Goal: Information Seeking & Learning: Learn about a topic

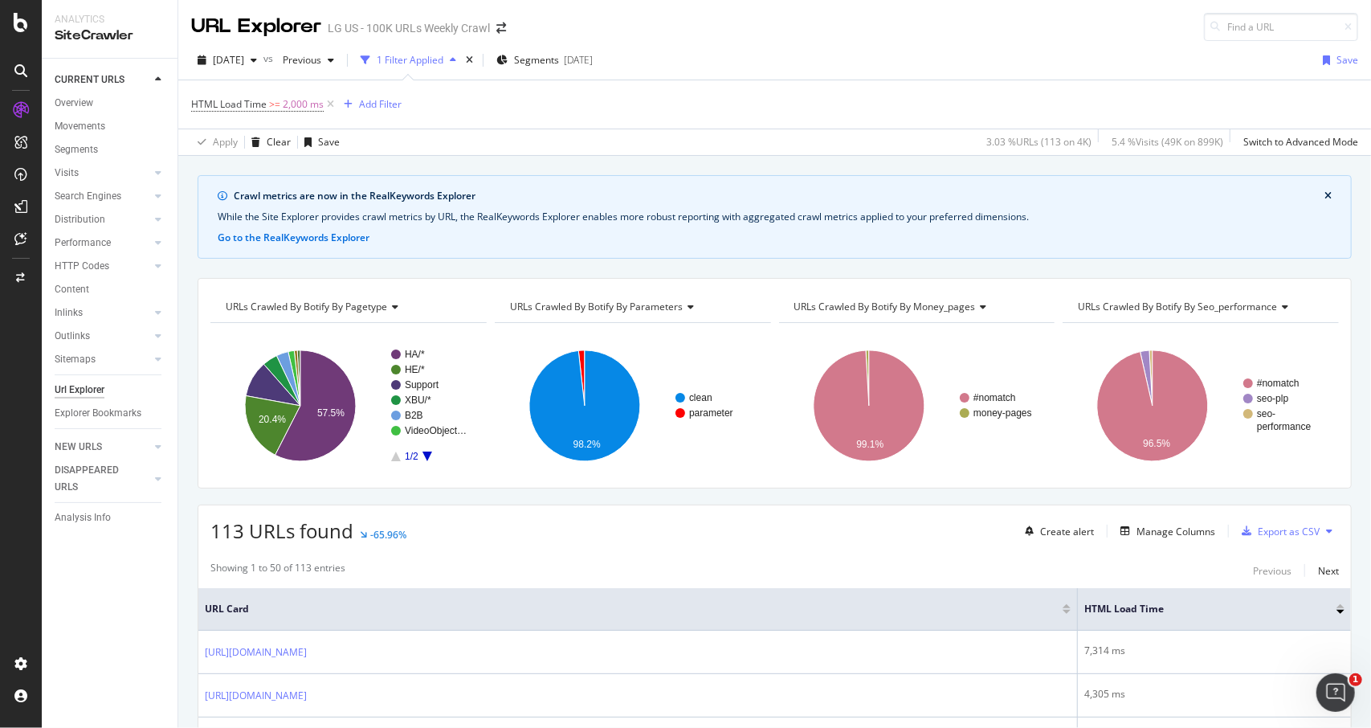
click at [77, 30] on div "SiteCrawler" at bounding box center [110, 36] width 110 height 18
click at [78, 180] on div "SiteCrawler" at bounding box center [87, 178] width 57 height 16
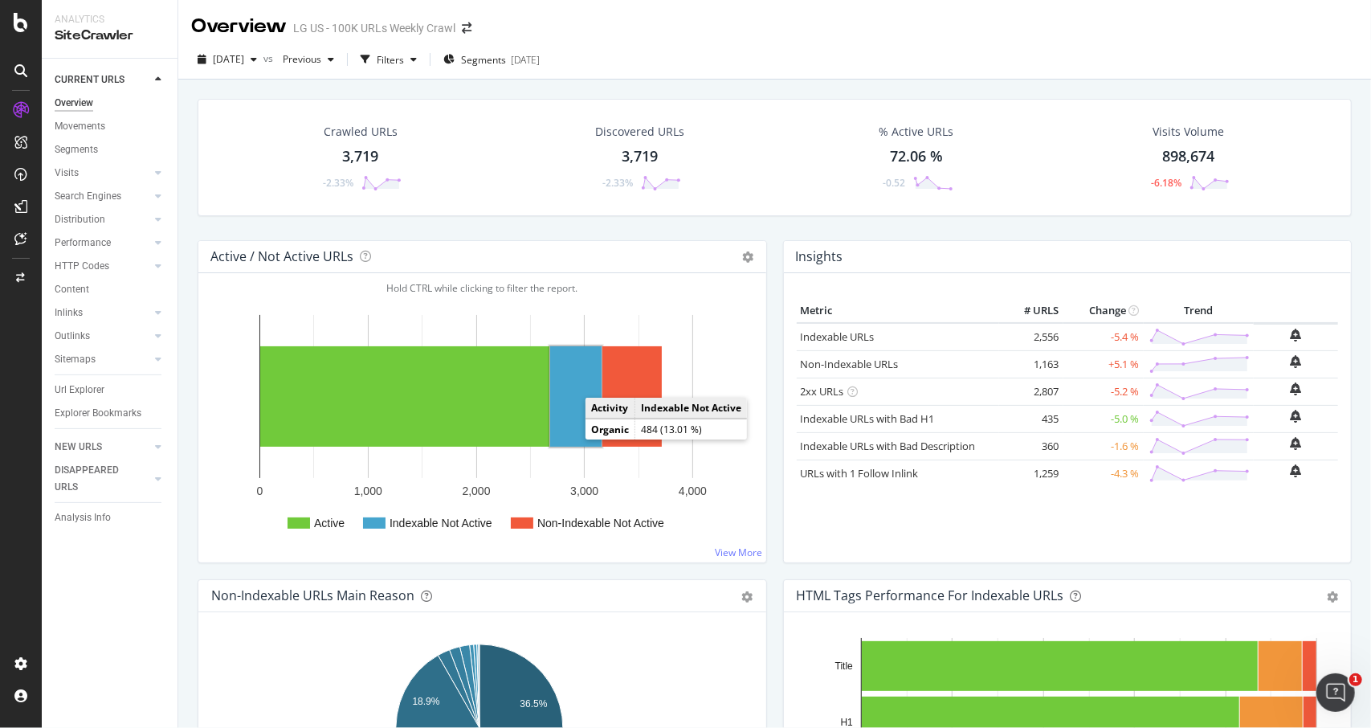
click at [578, 430] on rect "A chart." at bounding box center [575, 396] width 51 height 100
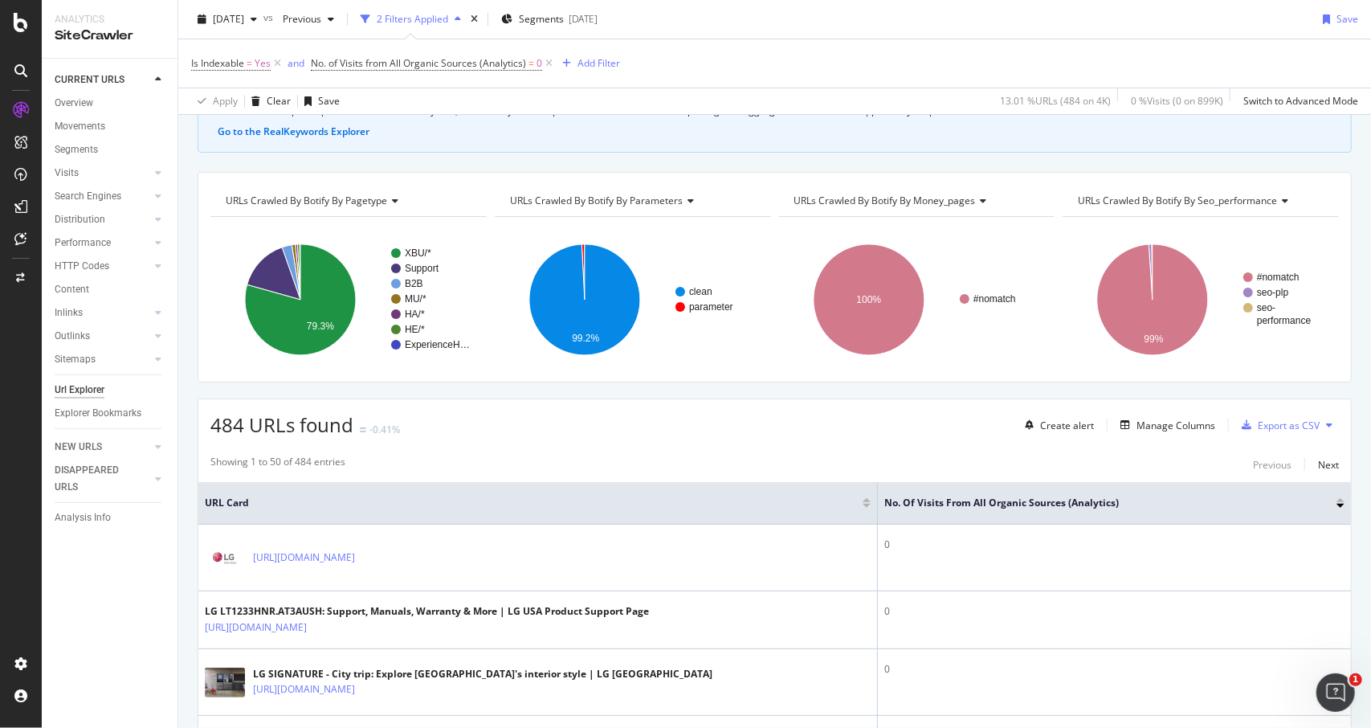
scroll to position [241, 0]
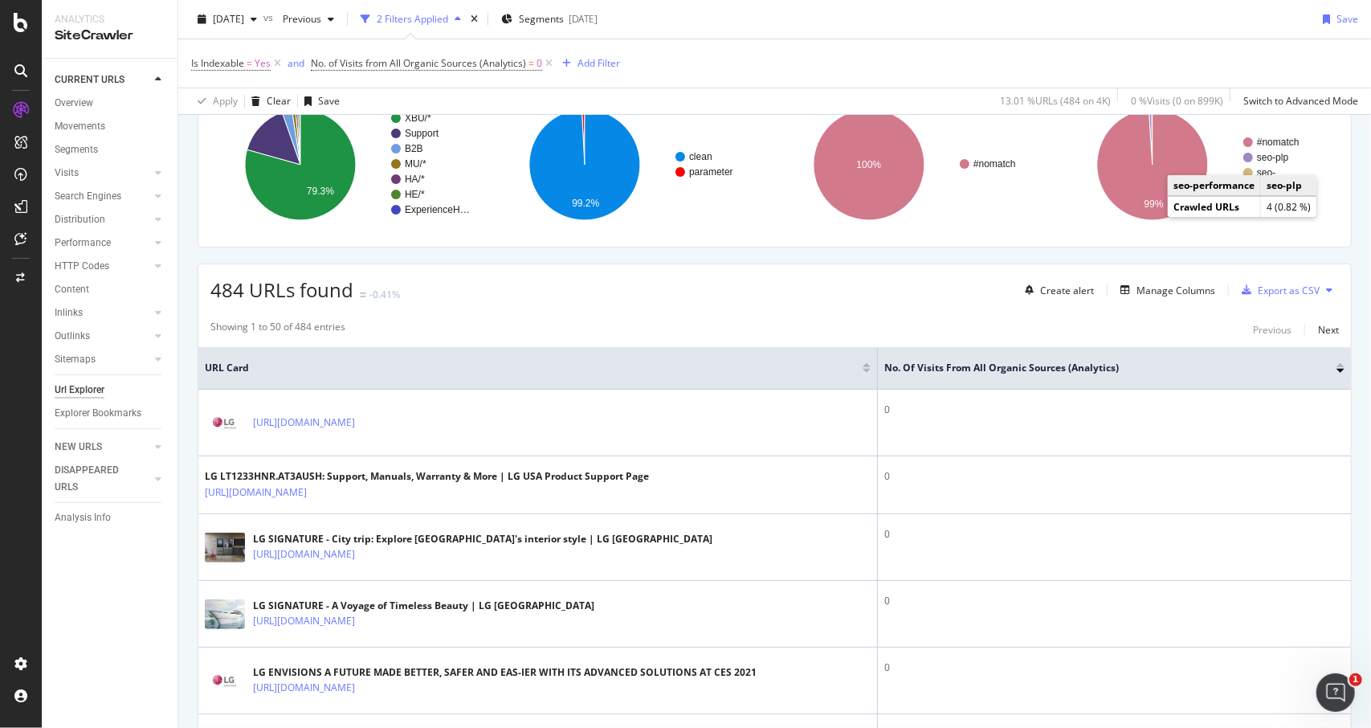
click at [1268, 158] on text "seo-plp" at bounding box center [1273, 157] width 32 height 11
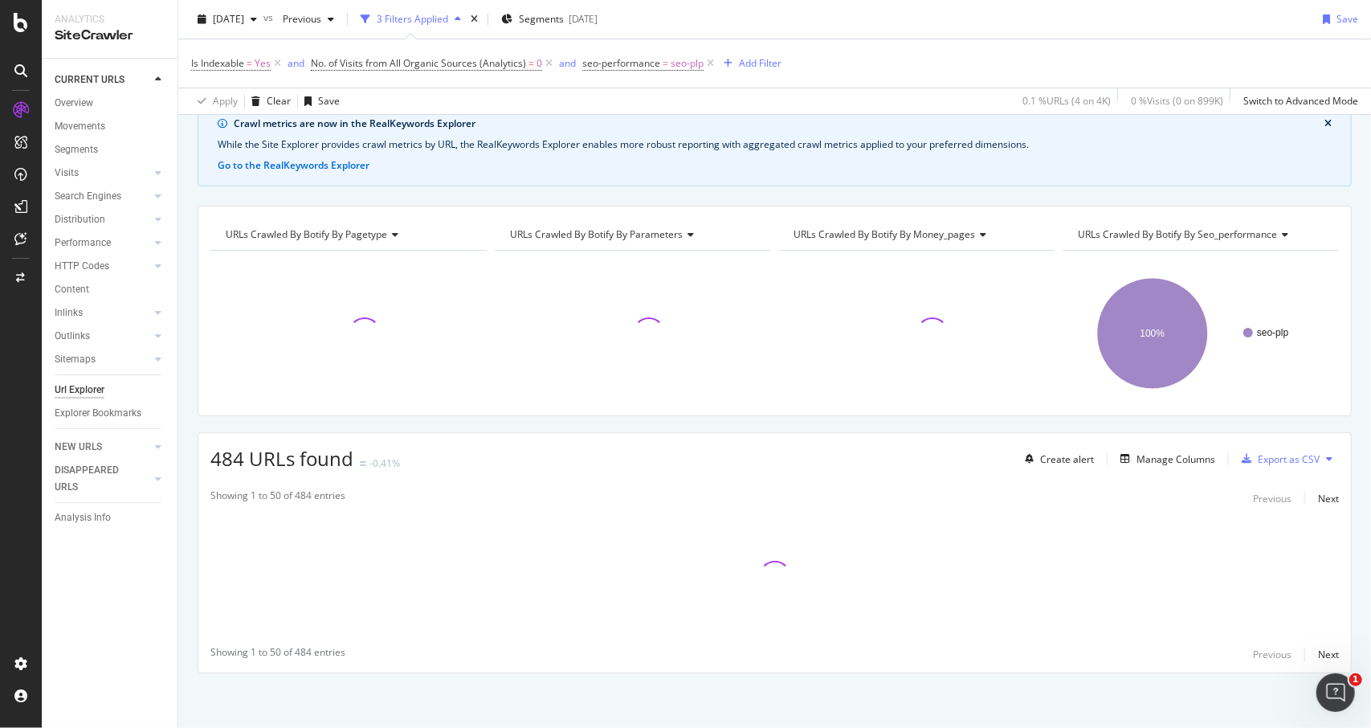
scroll to position [231, 0]
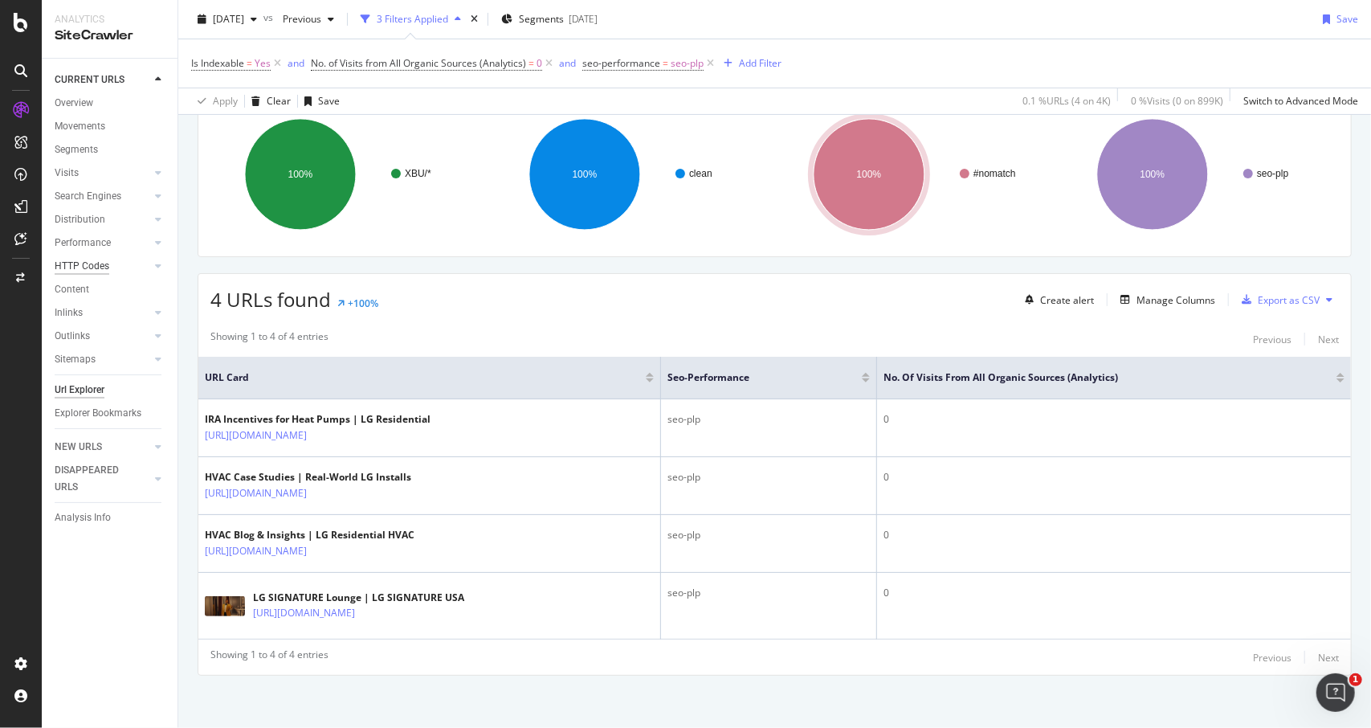
click at [69, 269] on div "HTTP Codes" at bounding box center [82, 266] width 55 height 17
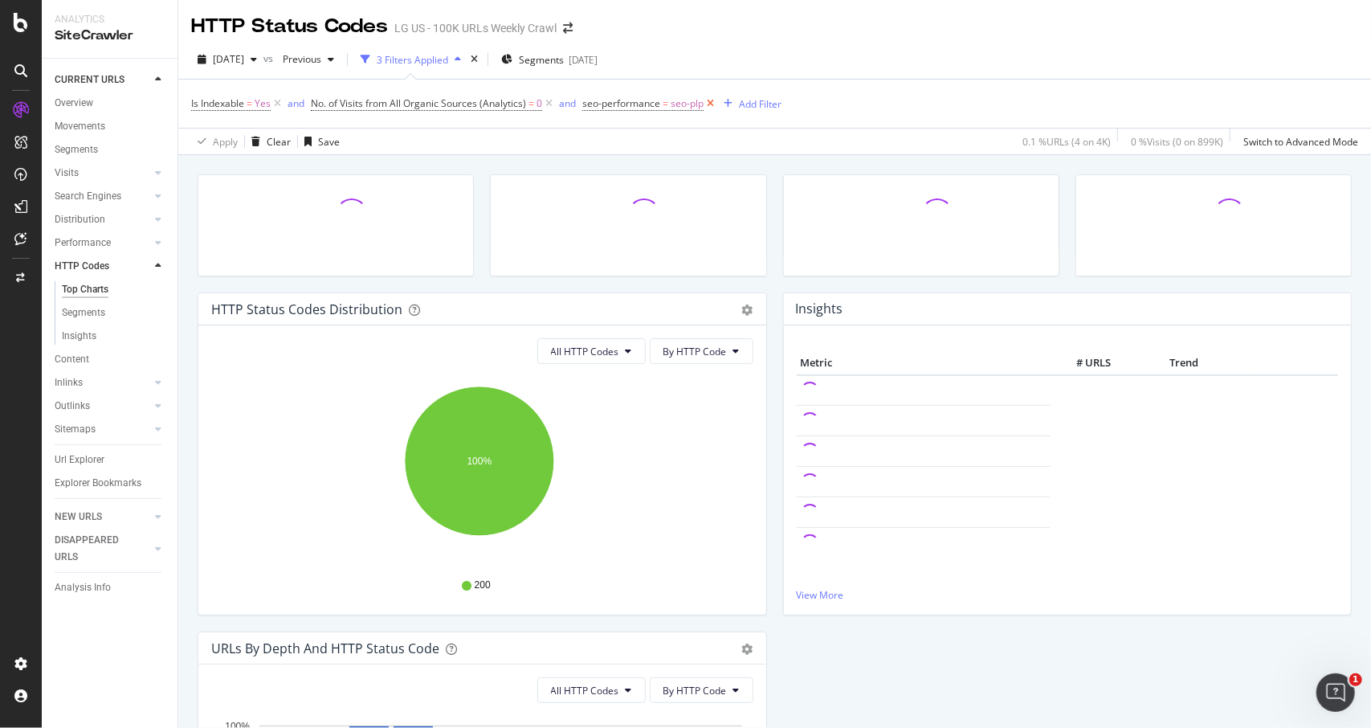
click at [712, 104] on icon at bounding box center [711, 104] width 14 height 16
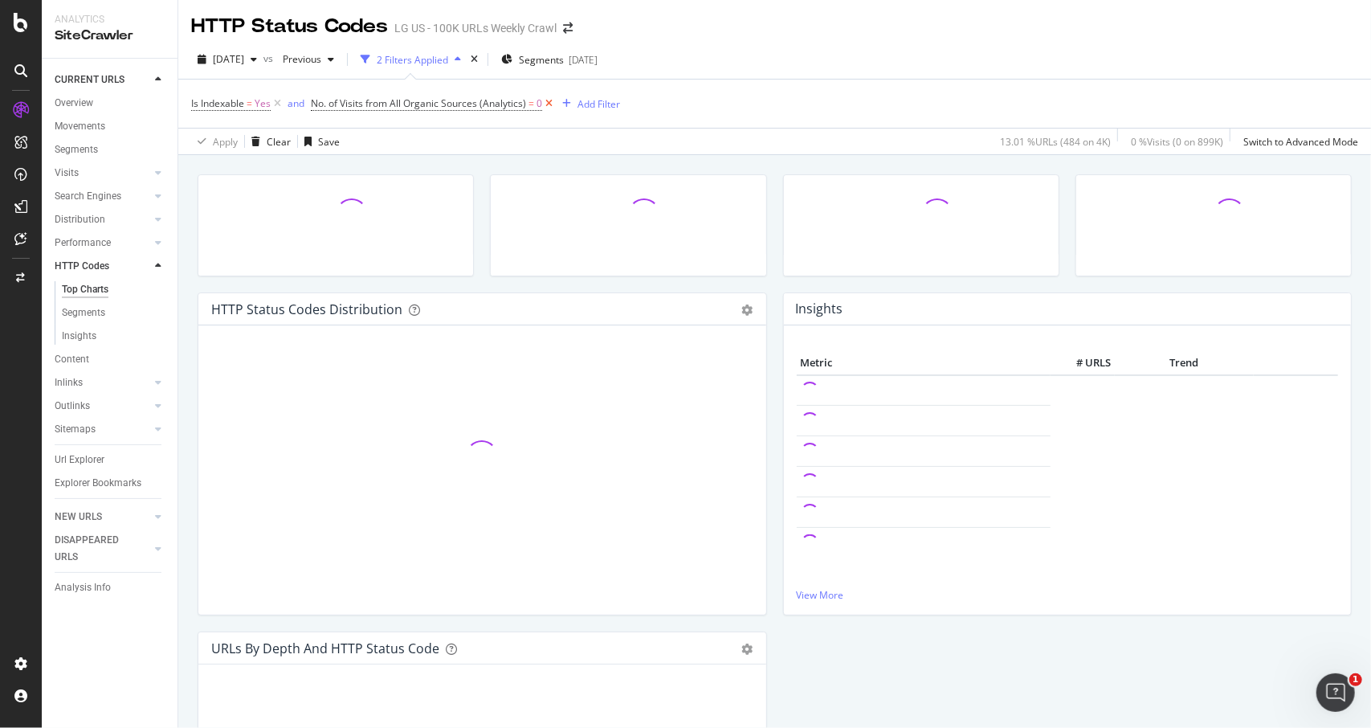
click at [551, 106] on icon at bounding box center [549, 104] width 14 height 16
click at [278, 104] on icon at bounding box center [278, 104] width 14 height 16
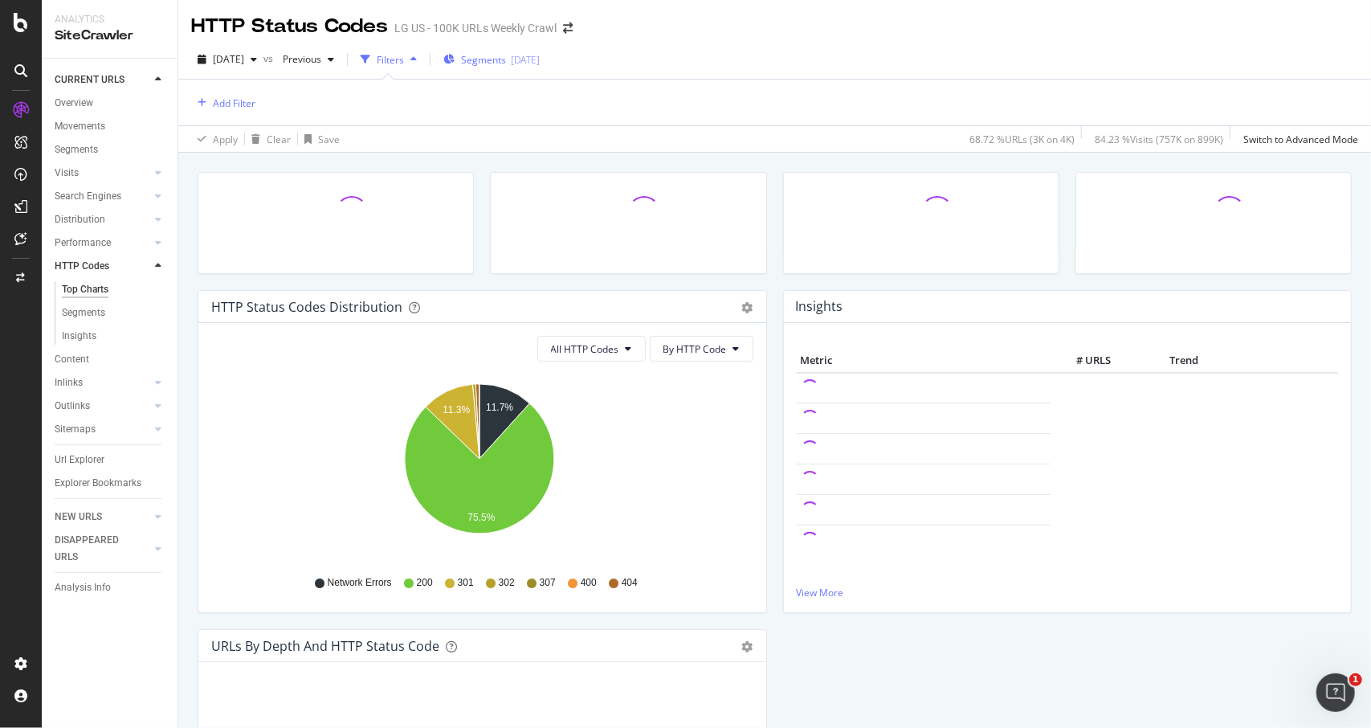
click at [506, 61] on span "Segments" at bounding box center [483, 60] width 45 height 14
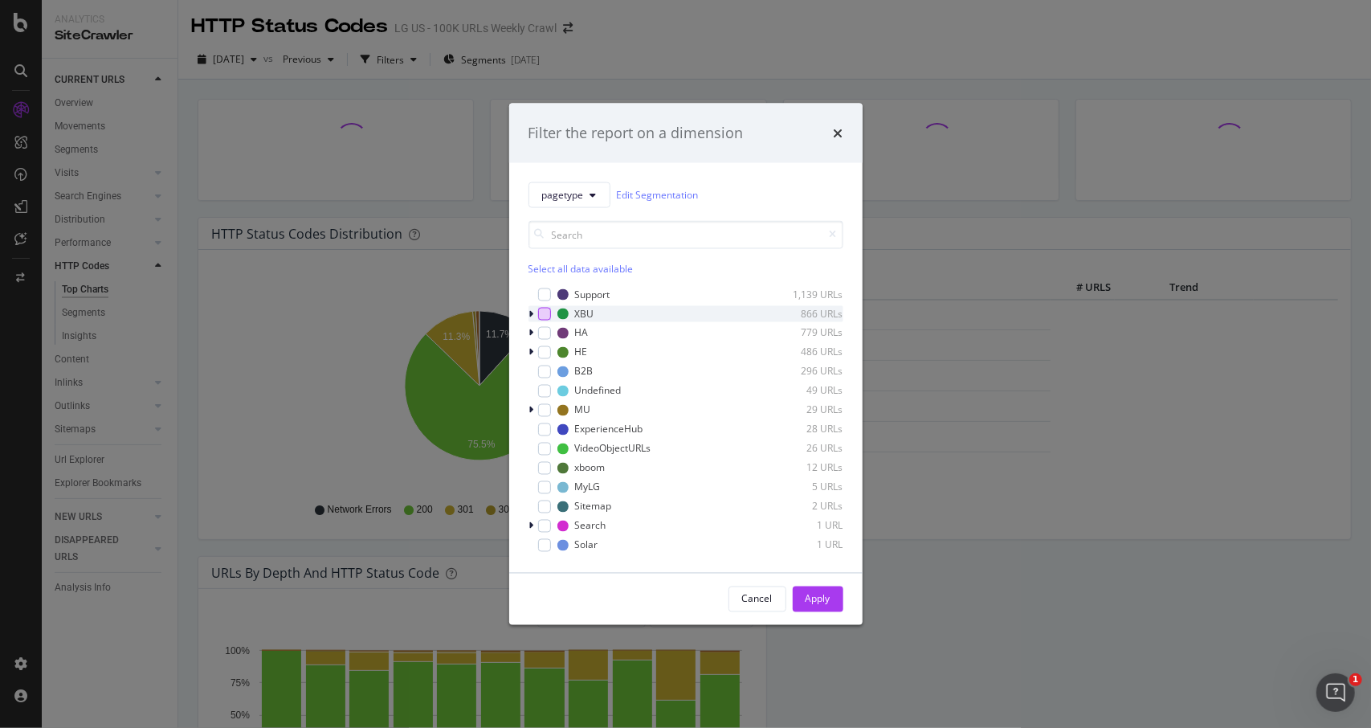
click at [544, 313] on div "modal" at bounding box center [544, 313] width 13 height 13
click at [546, 332] on div "modal" at bounding box center [544, 332] width 13 height 13
click at [548, 352] on div "modal" at bounding box center [544, 351] width 13 height 13
click at [810, 599] on div "Apply" at bounding box center [818, 599] width 25 height 14
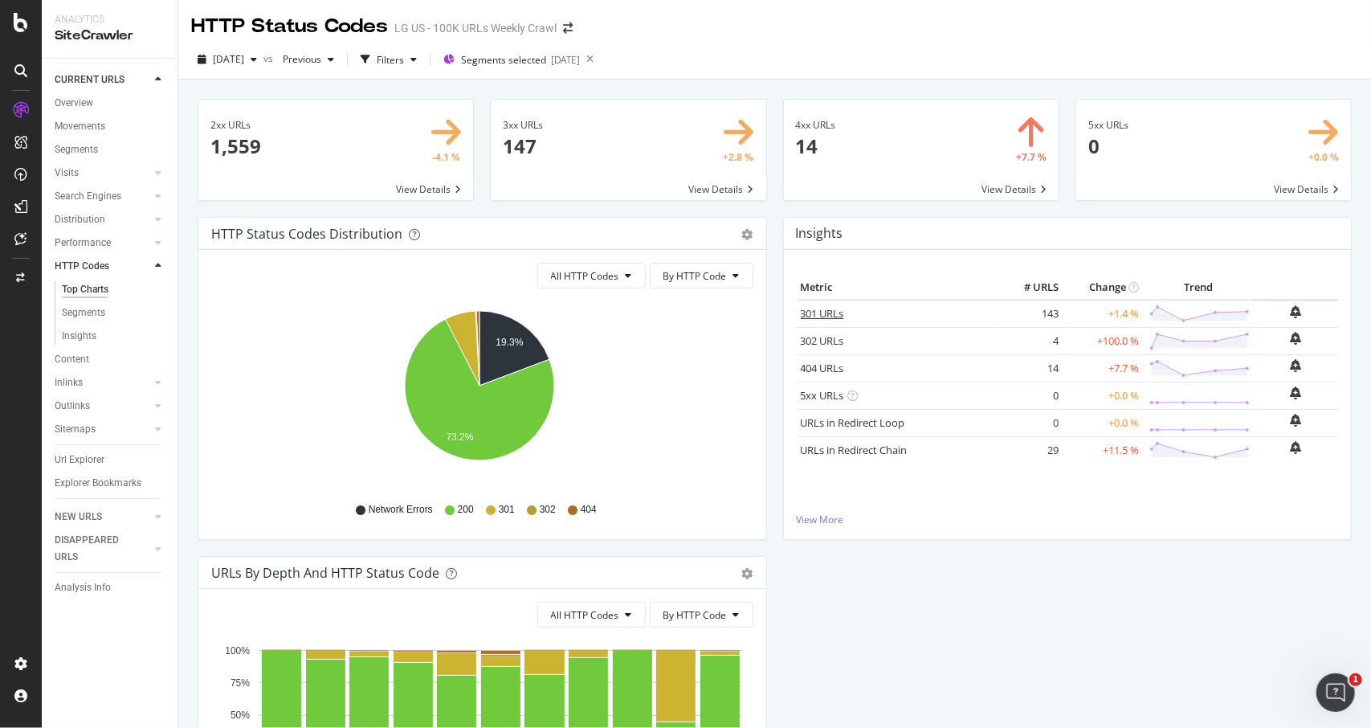
click at [804, 320] on link "301 URLs" at bounding box center [822, 313] width 43 height 14
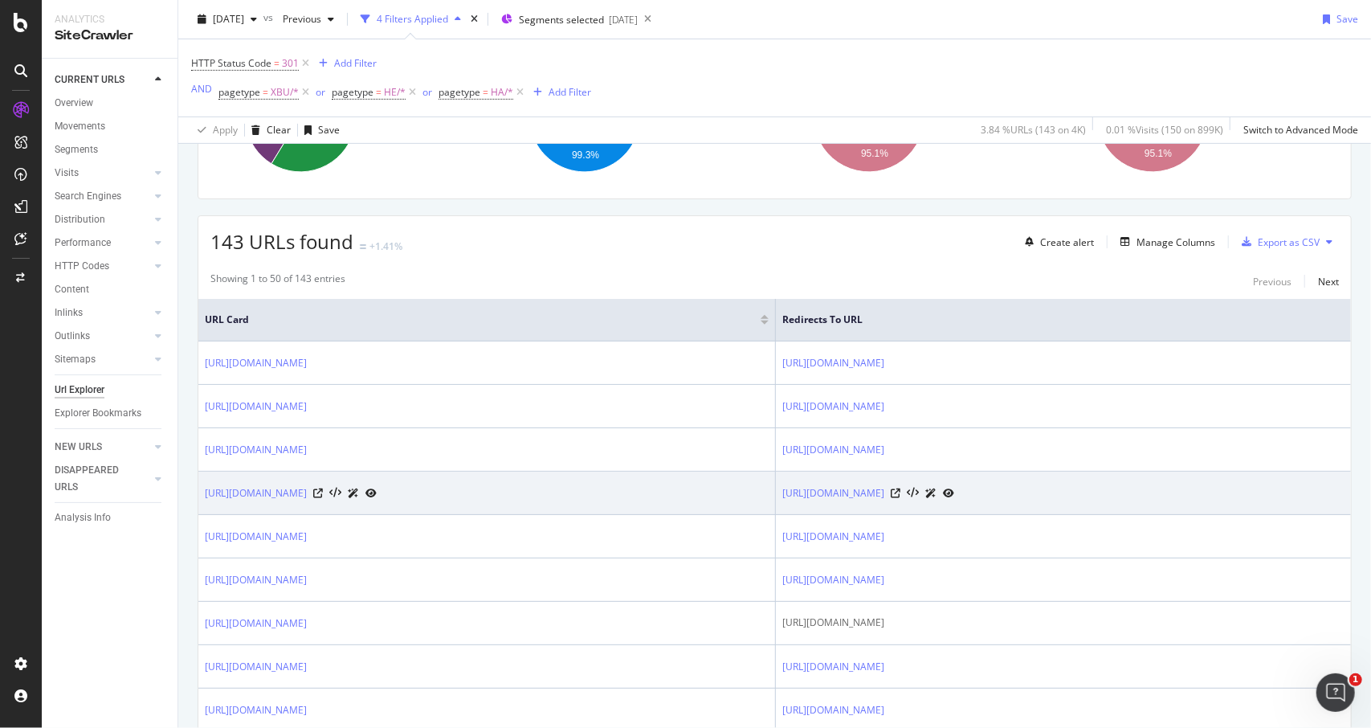
scroll to position [321, 0]
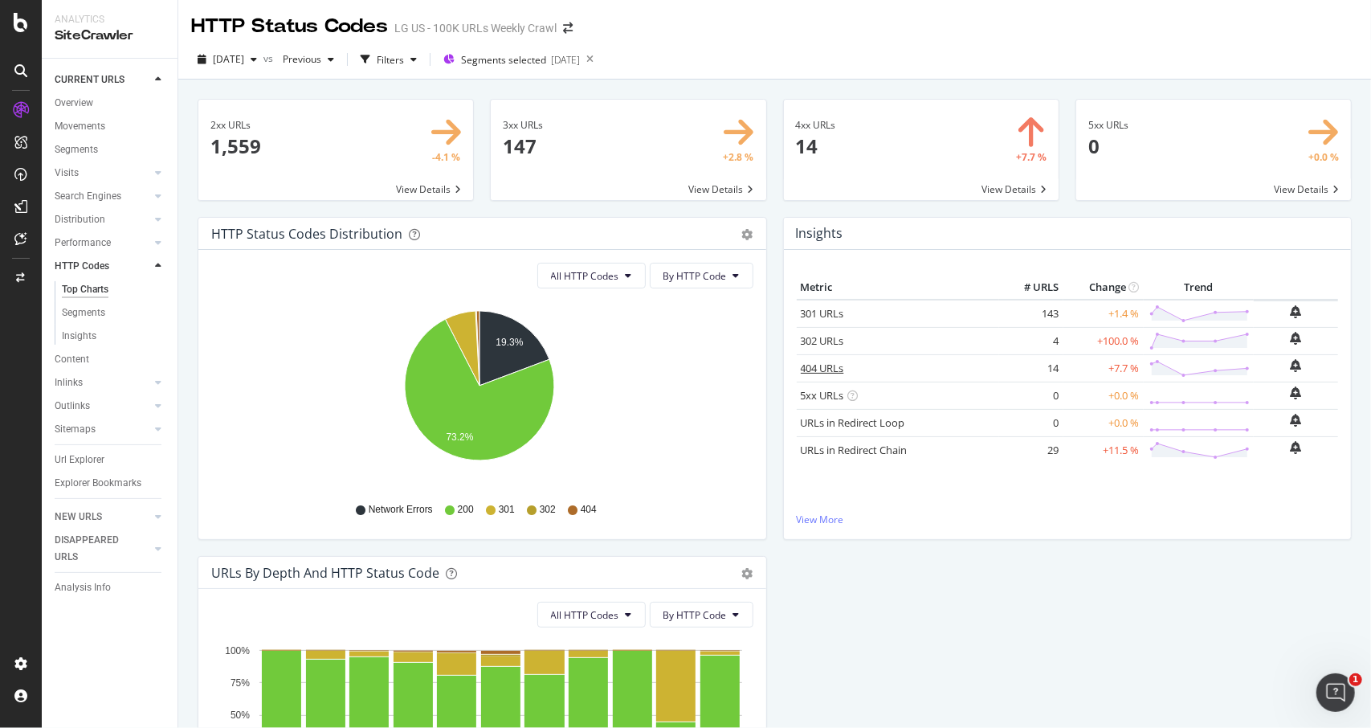
click at [813, 369] on link "404 URLs" at bounding box center [822, 368] width 43 height 14
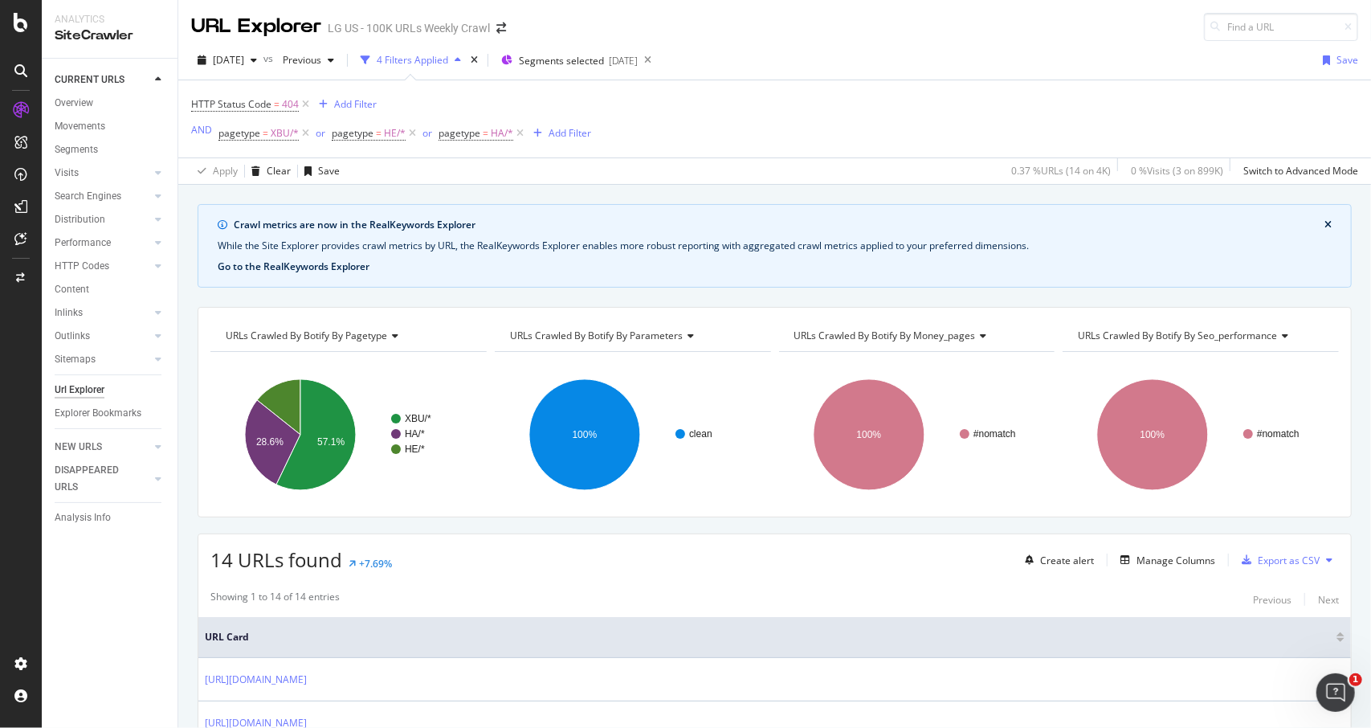
click at [243, 267] on button "Go to the RealKeywords Explorer" at bounding box center [294, 266] width 152 height 14
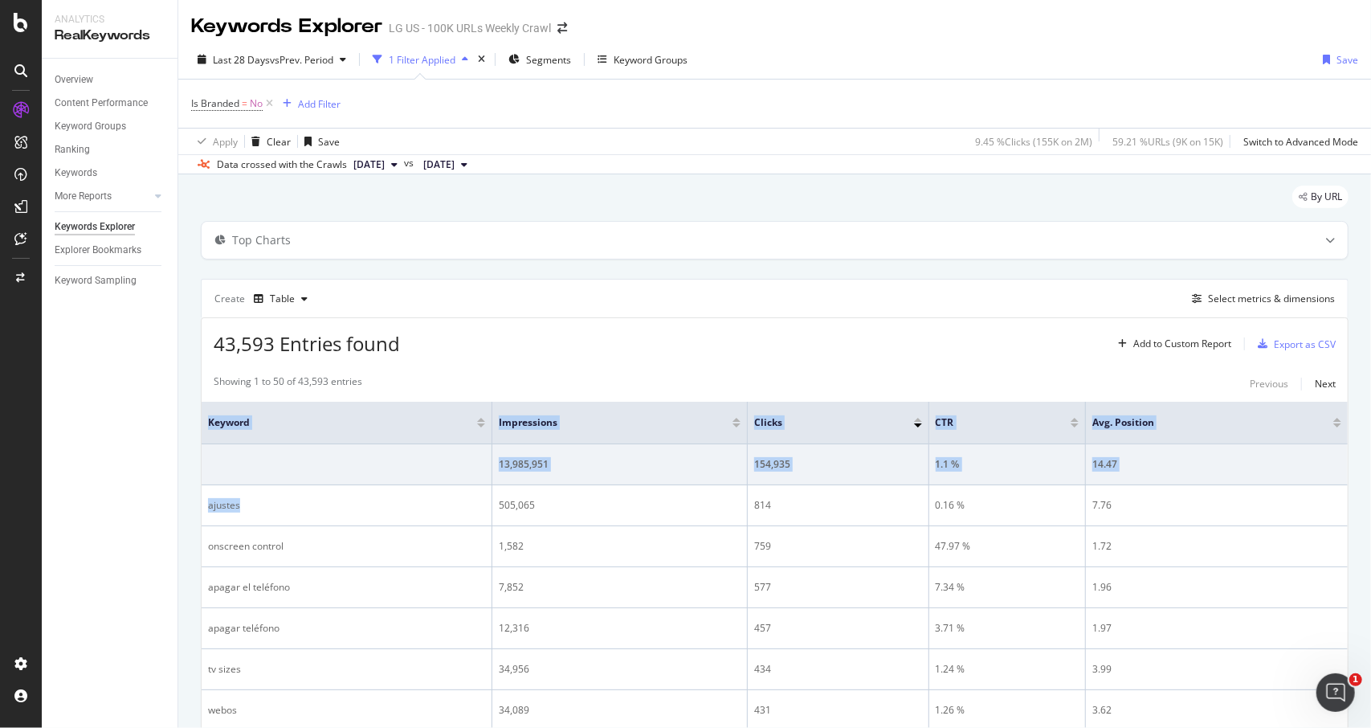
drag, startPoint x: 241, startPoint y: 504, endPoint x: 186, endPoint y: 499, distance: 54.8
click at [413, 235] on div "Top Charts" at bounding box center [743, 240] width 1083 height 16
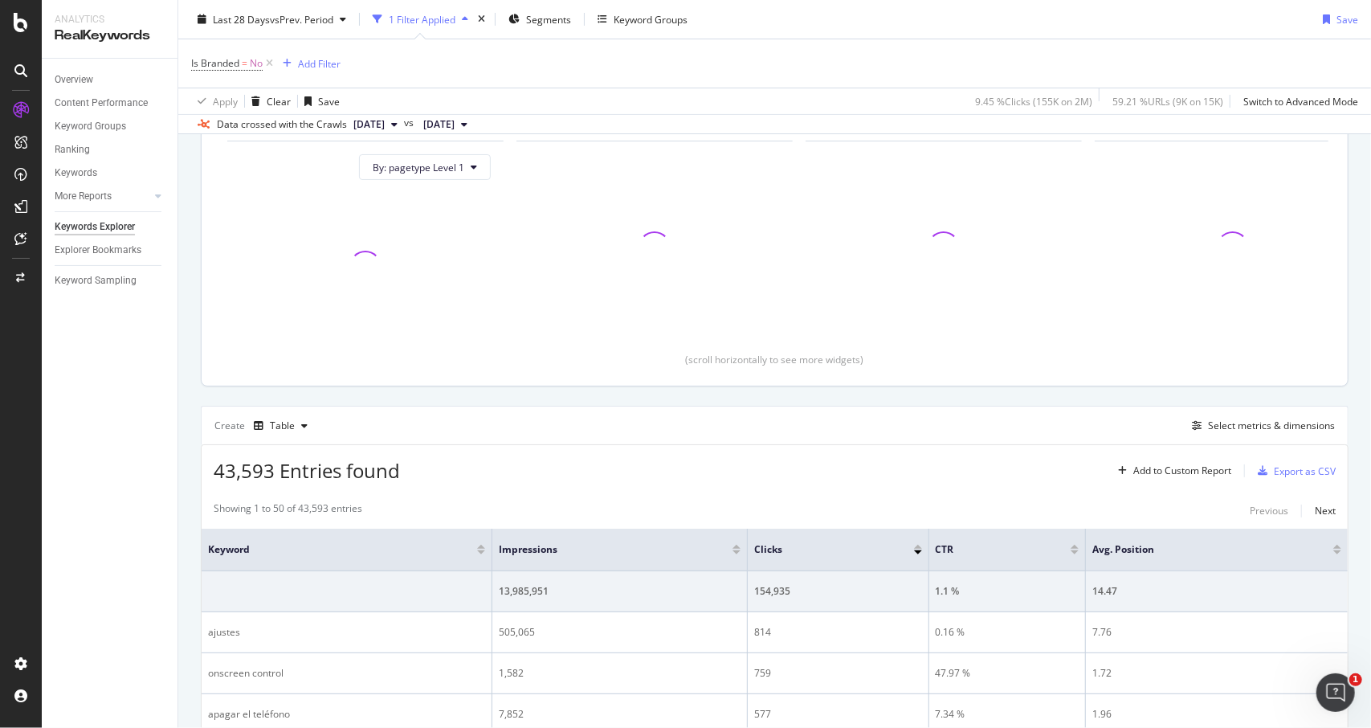
scroll to position [170, 0]
click at [1266, 423] on div "Select metrics & dimensions" at bounding box center [1271, 425] width 127 height 14
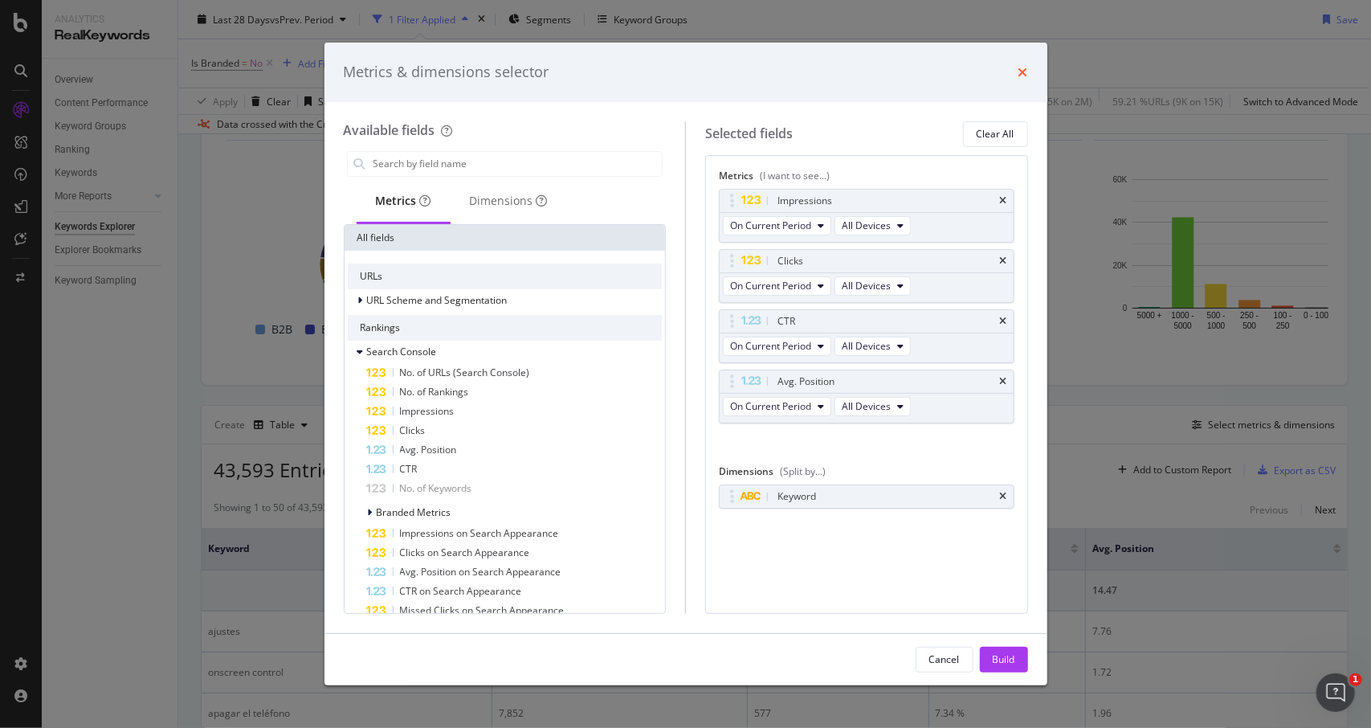
click at [1020, 75] on icon "times" at bounding box center [1024, 72] width 10 height 13
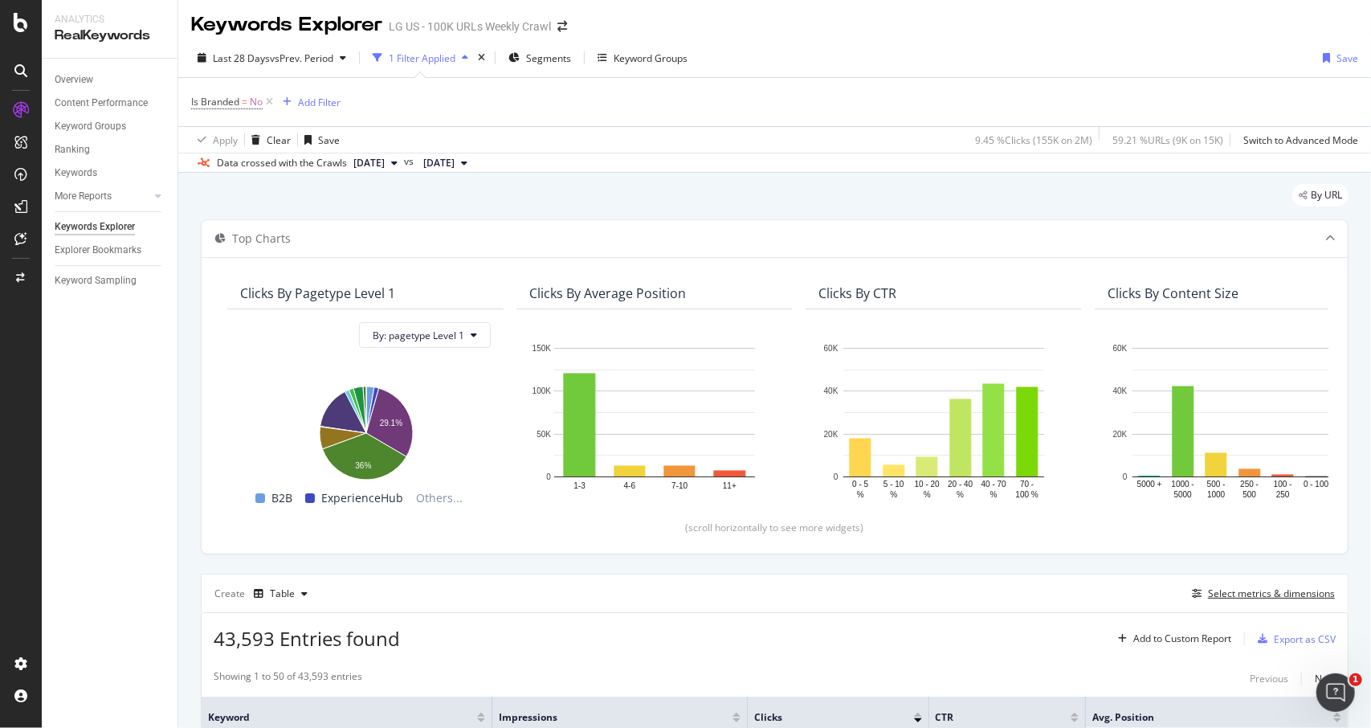
scroll to position [0, 0]
click at [216, 104] on span "Is Branded" at bounding box center [215, 103] width 48 height 14
click at [546, 118] on div "Is Branded = No Add Filter" at bounding box center [774, 104] width 1167 height 48
click at [126, 104] on div "Content Performance" at bounding box center [101, 103] width 93 height 17
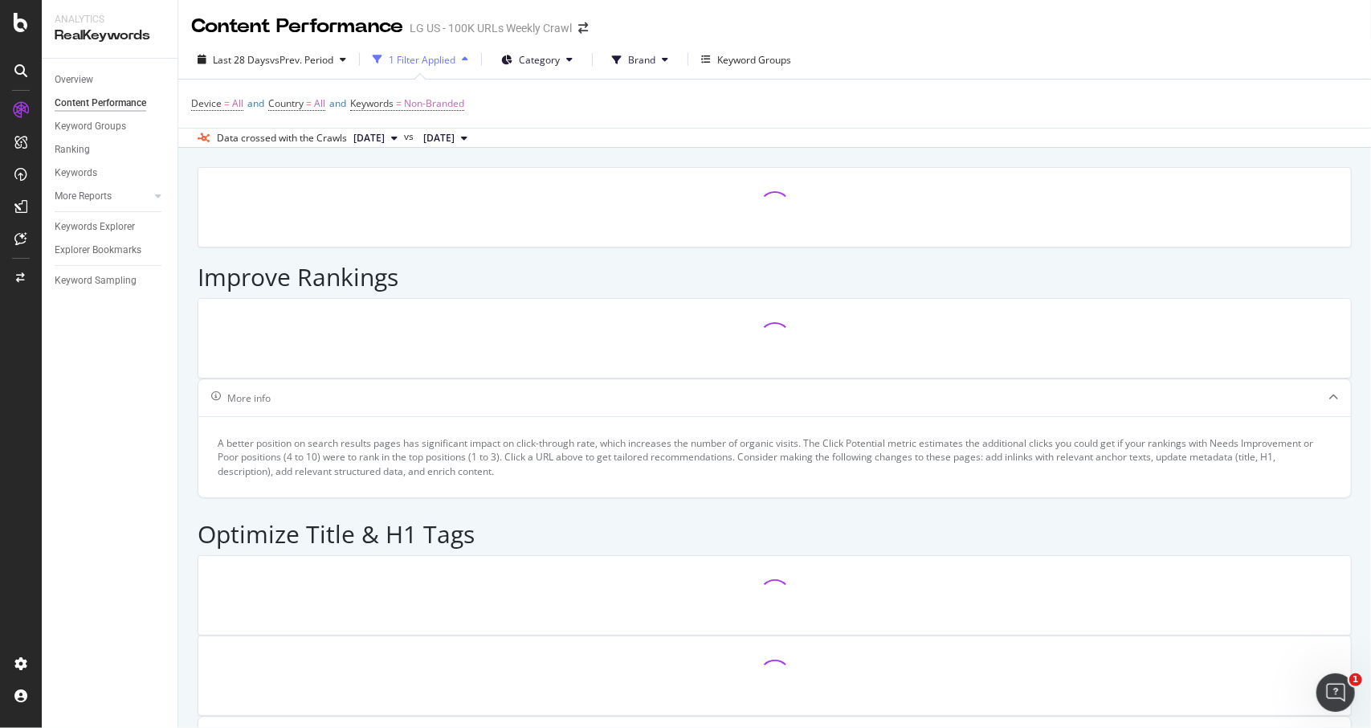
click at [7, 727] on icon "close toast" at bounding box center [3, 738] width 7 height 20
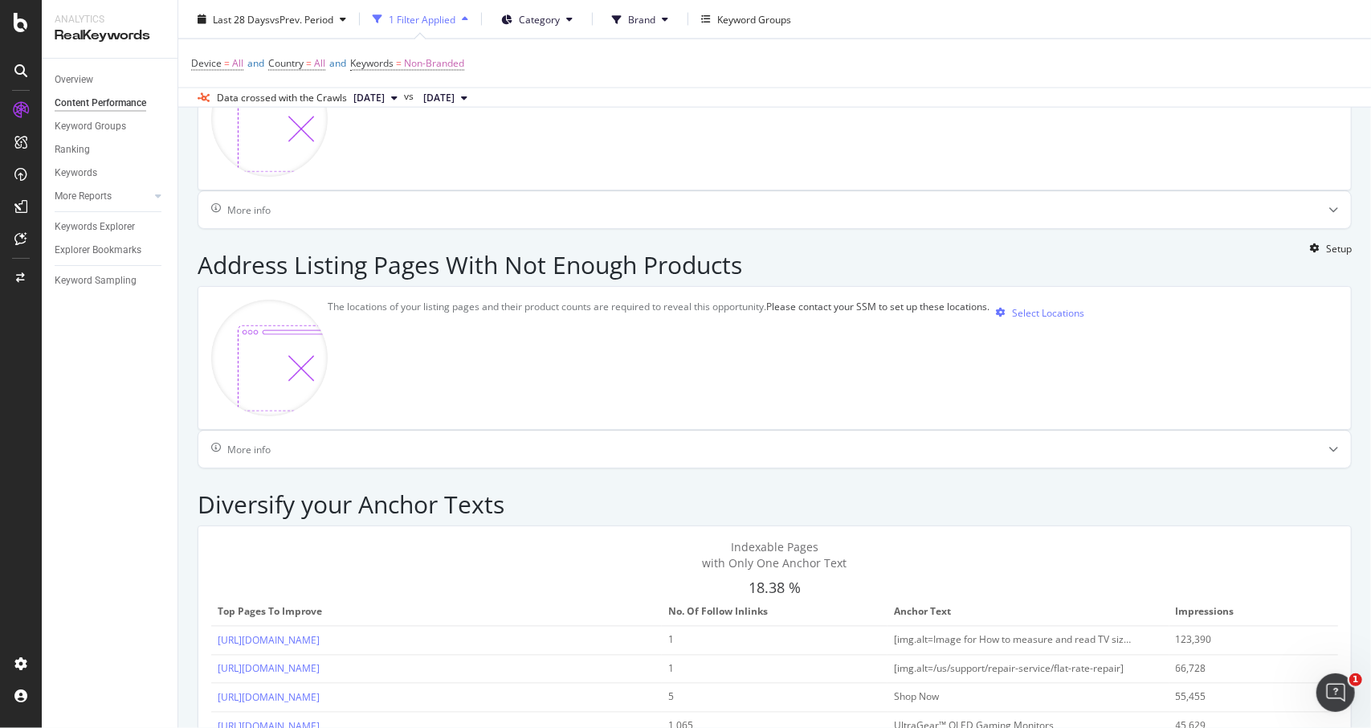
scroll to position [1928, 0]
